Goal: Task Accomplishment & Management: Use online tool/utility

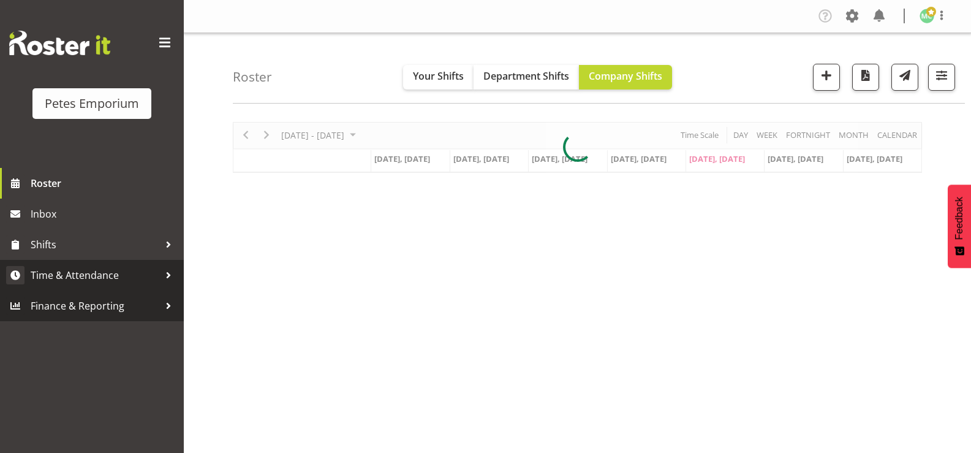
click at [110, 279] on span "Time & Attendance" at bounding box center [95, 275] width 129 height 18
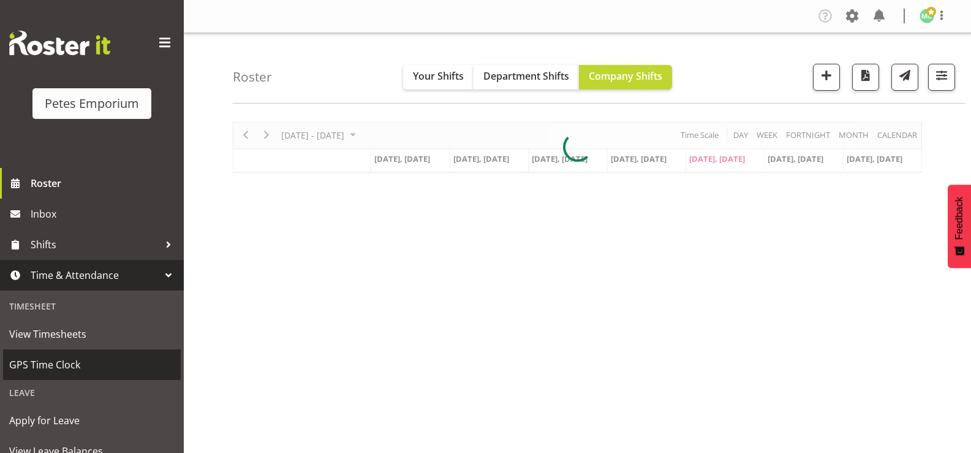
click at [105, 354] on link "GPS Time Clock" at bounding box center [92, 364] width 178 height 31
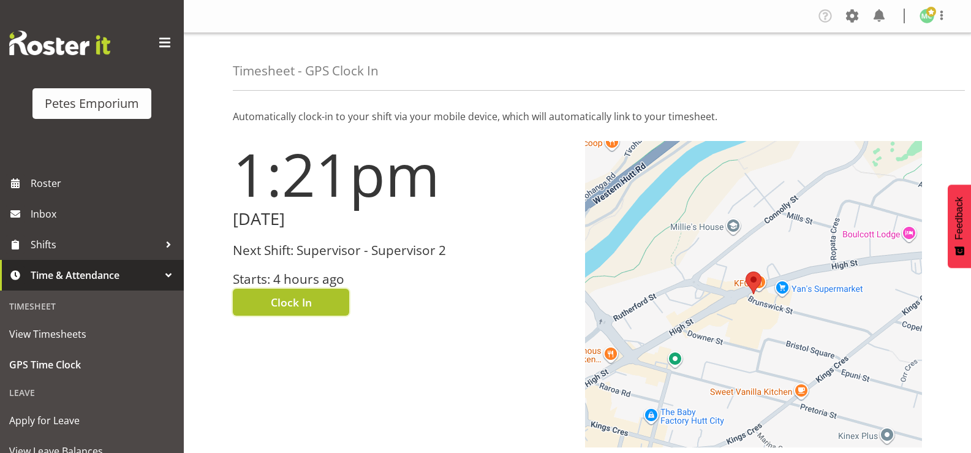
click at [330, 293] on button "Clock In" at bounding box center [291, 302] width 116 height 27
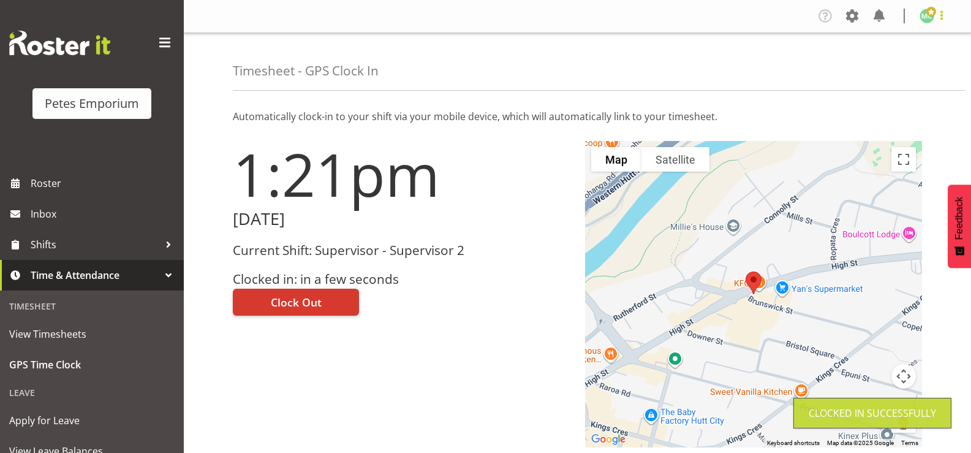
click at [941, 19] on span at bounding box center [941, 15] width 15 height 15
click at [918, 66] on link "Log Out" at bounding box center [890, 64] width 118 height 22
